Goal: Understand process/instructions: Learn about a topic

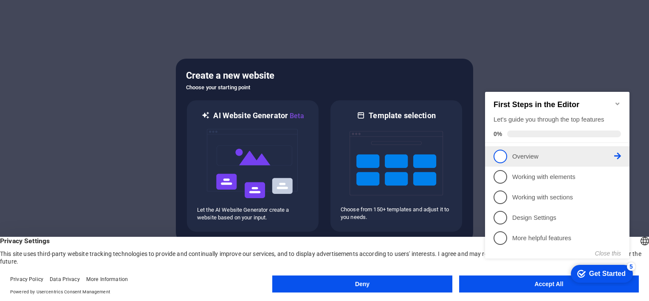
click at [549, 158] on p "Overview - incomplete" at bounding box center [563, 156] width 102 height 9
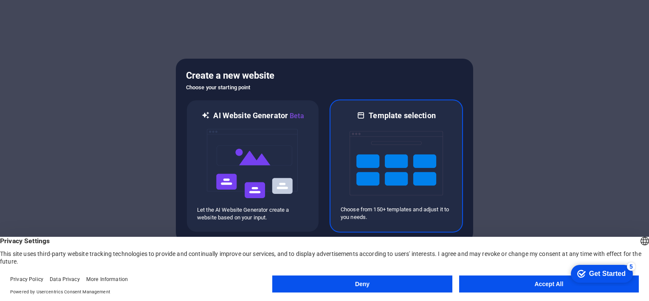
click at [408, 177] on img at bounding box center [396, 163] width 93 height 85
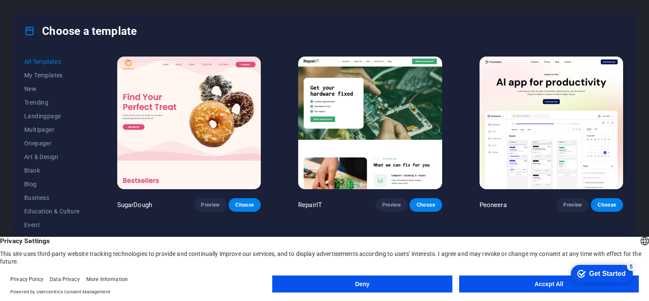
click at [534, 285] on button "Accept All" at bounding box center [549, 283] width 180 height 17
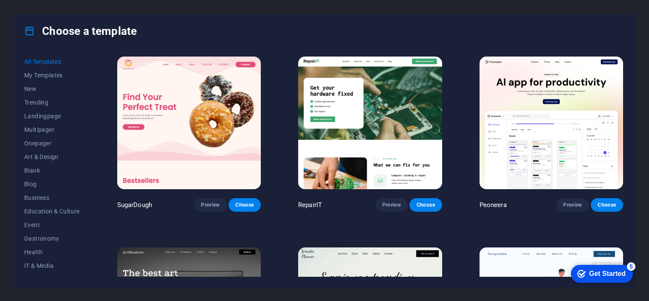
click at [574, 37] on div "Choose a template" at bounding box center [324, 31] width 621 height 34
click at [572, 37] on div "Choose a template" at bounding box center [324, 31] width 621 height 34
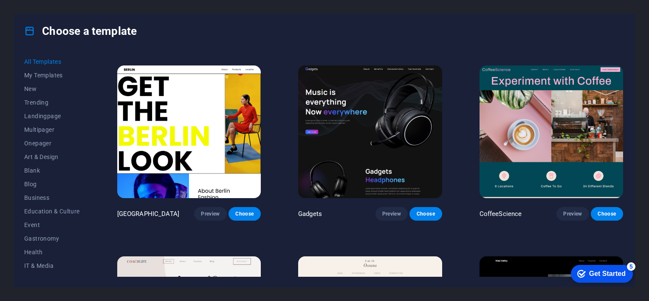
scroll to position [2105, 0]
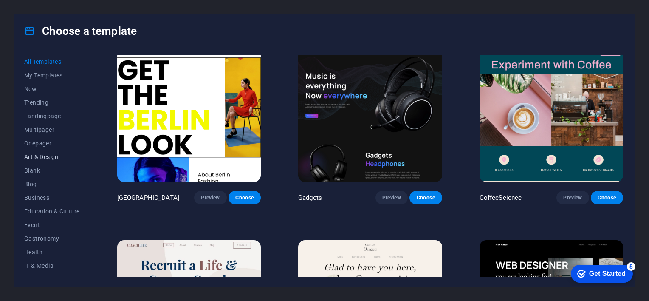
click at [45, 153] on span "Art & Design" at bounding box center [52, 156] width 56 height 7
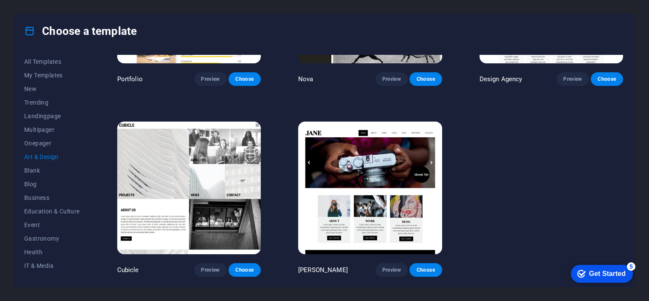
scroll to position [0, 0]
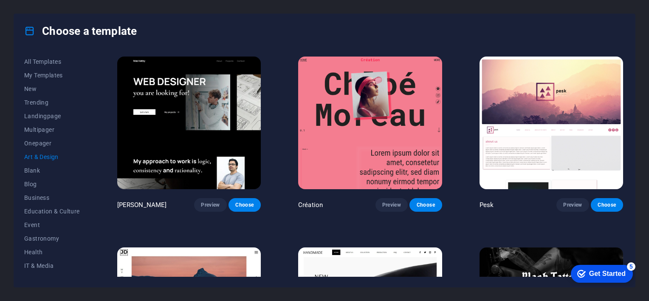
drag, startPoint x: 625, startPoint y: 74, endPoint x: 625, endPoint y: 82, distance: 8.9
click at [625, 82] on div "All Templates My Templates New Trending Landingpage Multipager Onepager Art & D…" at bounding box center [324, 167] width 621 height 239
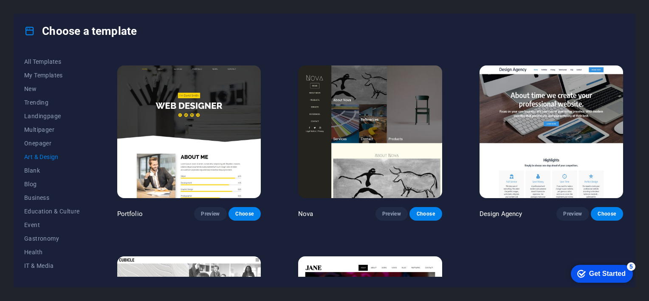
scroll to position [557, 0]
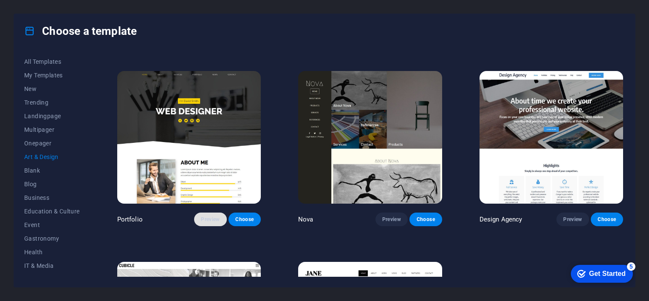
click at [220, 212] on button "Preview" at bounding box center [210, 219] width 32 height 14
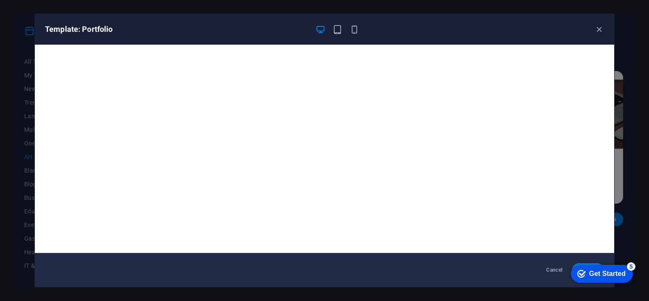
click at [595, 272] on div "Get Started" at bounding box center [607, 274] width 37 height 8
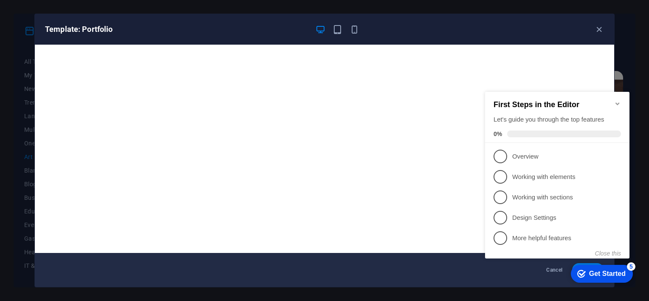
click at [595, 272] on div "Get Started" at bounding box center [607, 274] width 37 height 8
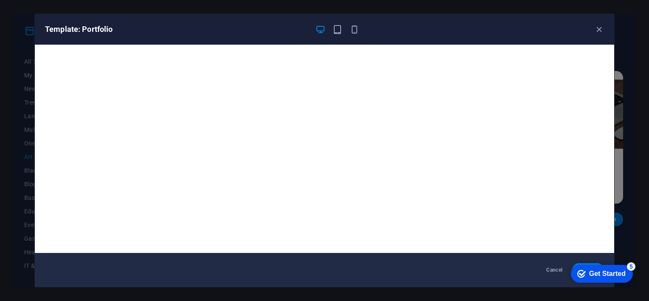
click at [626, 277] on div "Get Started" at bounding box center [607, 274] width 37 height 8
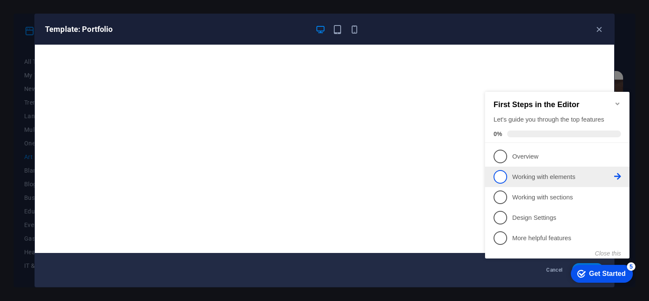
click at [540, 178] on p "Working with elements - incomplete" at bounding box center [563, 176] width 102 height 9
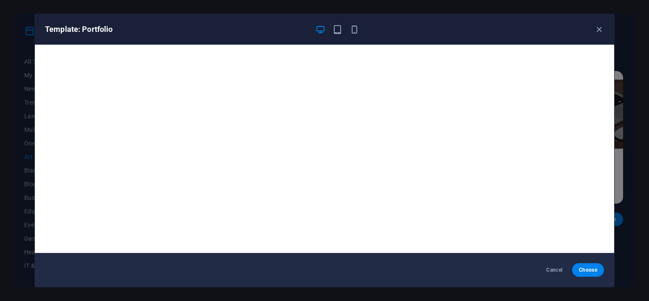
scroll to position [0, 0]
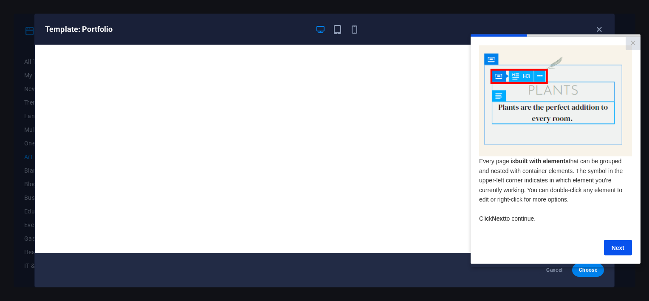
click at [512, 76] on img at bounding box center [555, 100] width 153 height 111
click at [620, 250] on link "Next" at bounding box center [618, 247] width 28 height 15
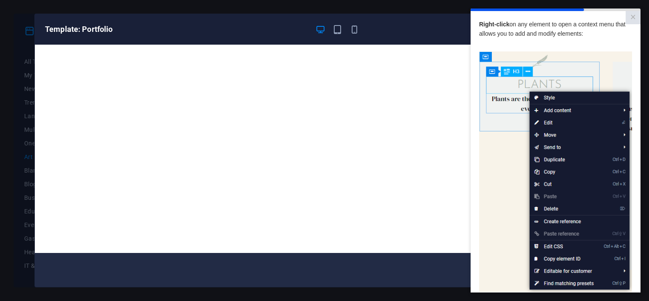
click at [507, 173] on img at bounding box center [555, 171] width 153 height 241
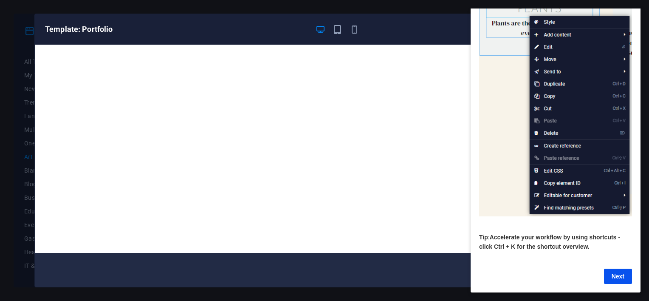
drag, startPoint x: 637, startPoint y: 121, endPoint x: 1112, endPoint y: 241, distance: 490.1
click at [620, 269] on link "Next" at bounding box center [618, 276] width 28 height 15
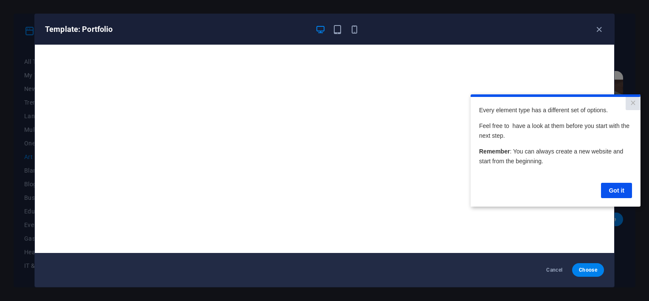
scroll to position [0, 0]
click at [616, 189] on link "Got it" at bounding box center [616, 190] width 31 height 15
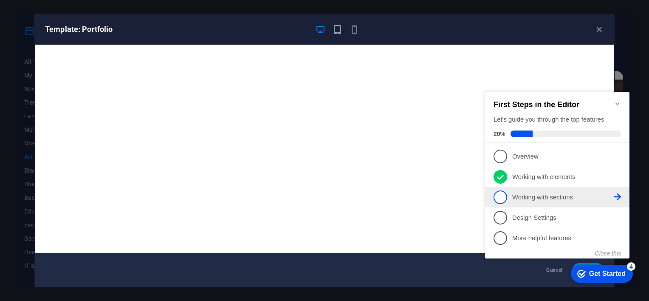
click at [502, 196] on span "3" at bounding box center [501, 197] width 14 height 14
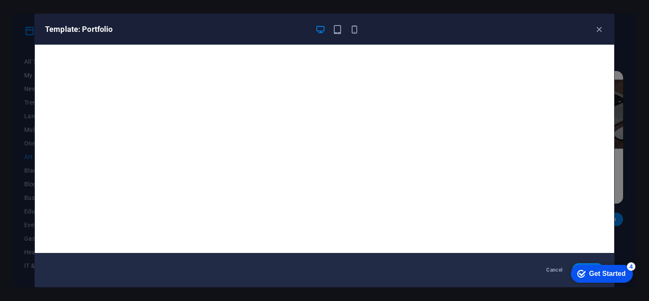
click at [594, 270] on div "Get Started" at bounding box center [607, 274] width 37 height 8
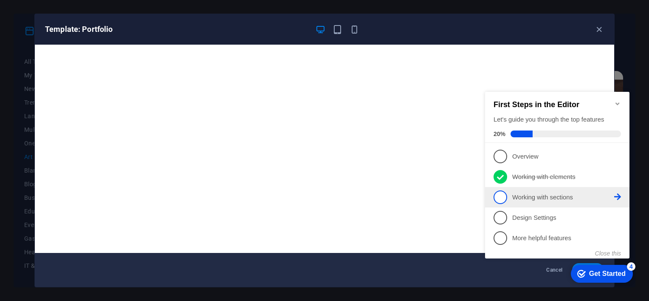
click at [504, 192] on span "3" at bounding box center [501, 197] width 14 height 14
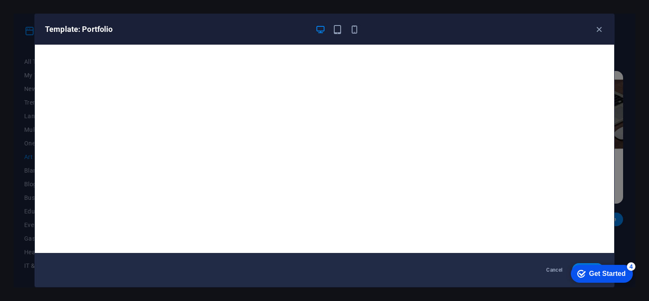
click at [586, 280] on div "checkmark Get Started 4" at bounding box center [602, 274] width 62 height 18
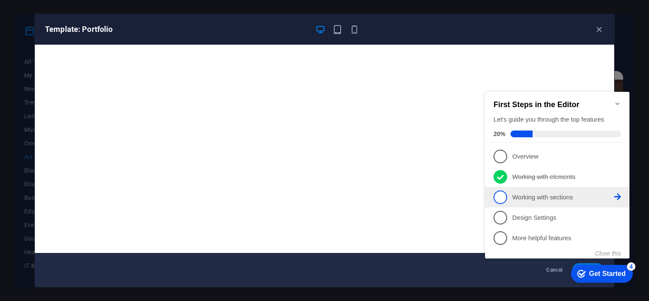
click at [501, 201] on span "3" at bounding box center [501, 197] width 14 height 14
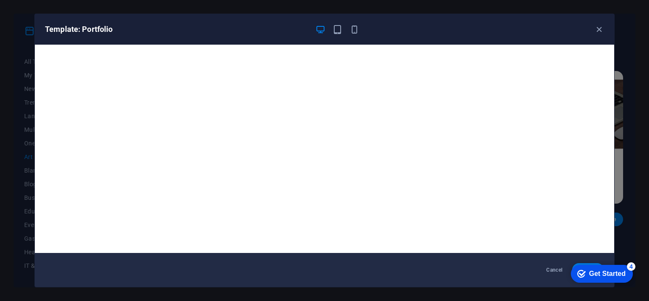
click at [617, 277] on div "Get Started" at bounding box center [607, 274] width 37 height 8
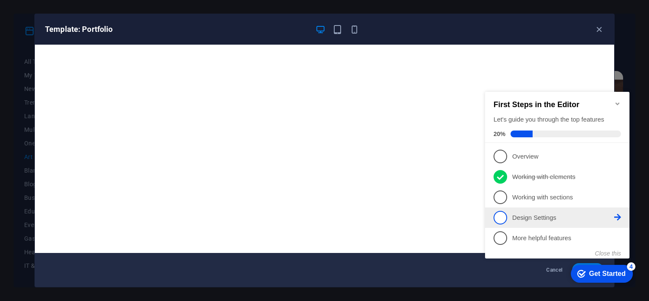
click at [505, 215] on span "4" at bounding box center [501, 218] width 14 height 14
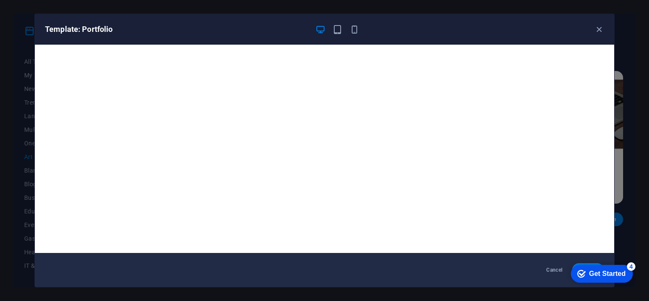
click at [620, 278] on div "checkmark Get Started 4" at bounding box center [602, 274] width 62 height 18
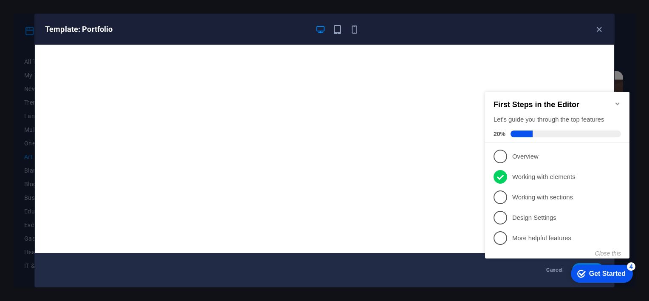
click at [500, 235] on span "5" at bounding box center [501, 238] width 14 height 14
